Goal: Navigation & Orientation: Find specific page/section

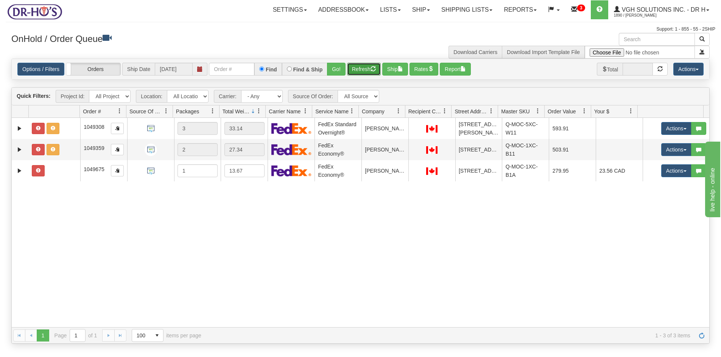
click at [361, 68] on button "Refresh" at bounding box center [364, 69] width 34 height 13
click at [684, 69] on button "Actions" at bounding box center [688, 69] width 30 height 13
click at [542, 70] on div "Options / Filters Group Shipments Orders Ship Date 09/16/2025 Find Find & Ship …" at bounding box center [360, 69] width 686 height 13
click at [443, 14] on link "Shipping lists" at bounding box center [466, 9] width 62 height 19
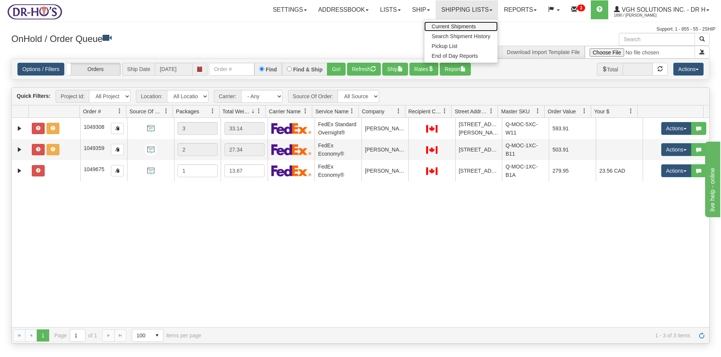
click at [444, 26] on span "Current Shipments" at bounding box center [454, 26] width 44 height 6
